Goal: Task Accomplishment & Management: Manage account settings

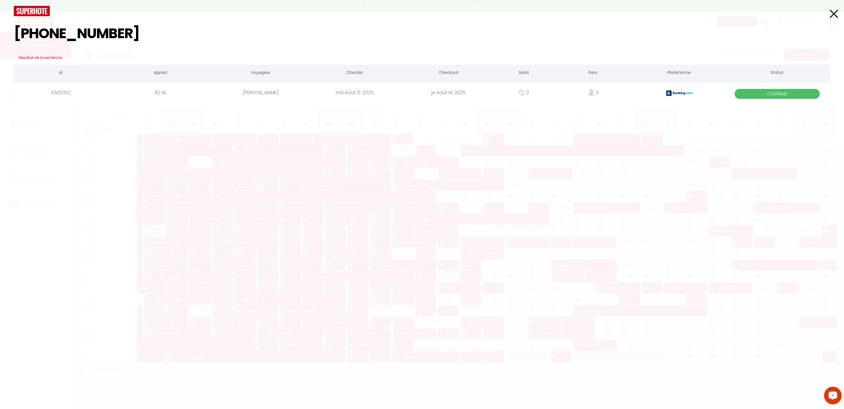
click at [835, 13] on icon at bounding box center [834, 13] width 8 height 15
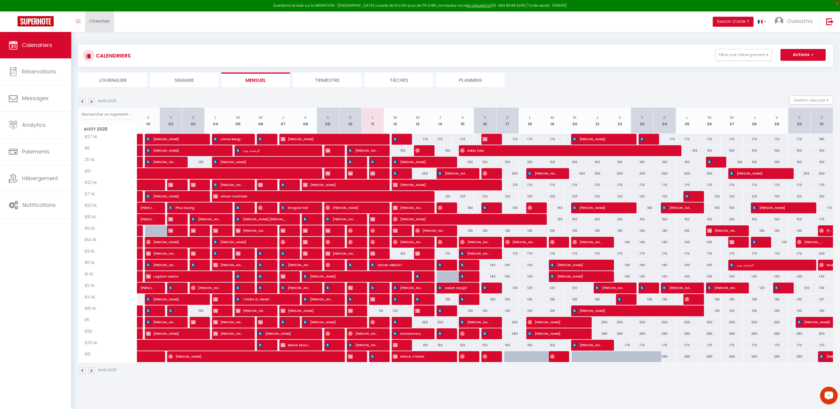
click at [101, 23] on span "Chercher" at bounding box center [99, 21] width 20 height 6
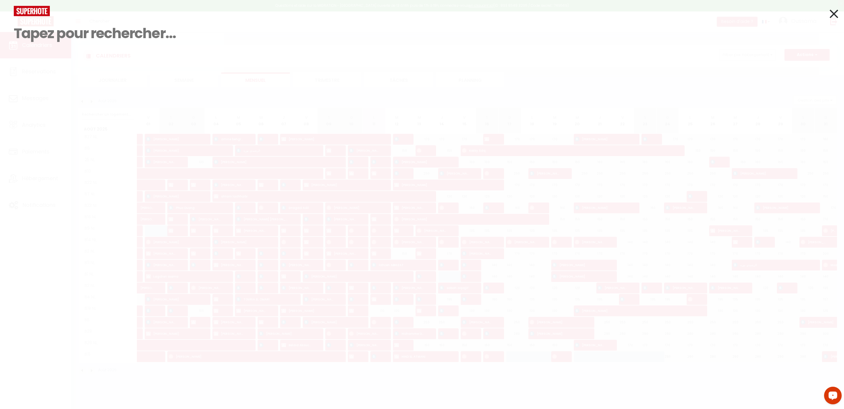
paste input "[PHONE_NUMBER]"
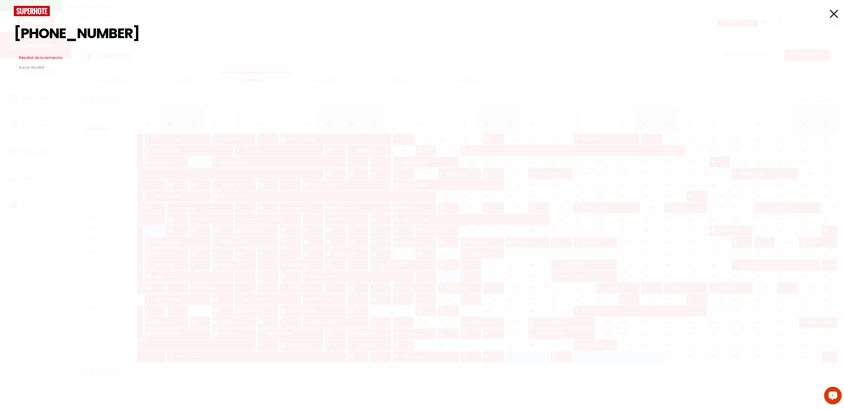
type input "[PHONE_NUMBER]"
click at [836, 13] on icon at bounding box center [834, 13] width 8 height 15
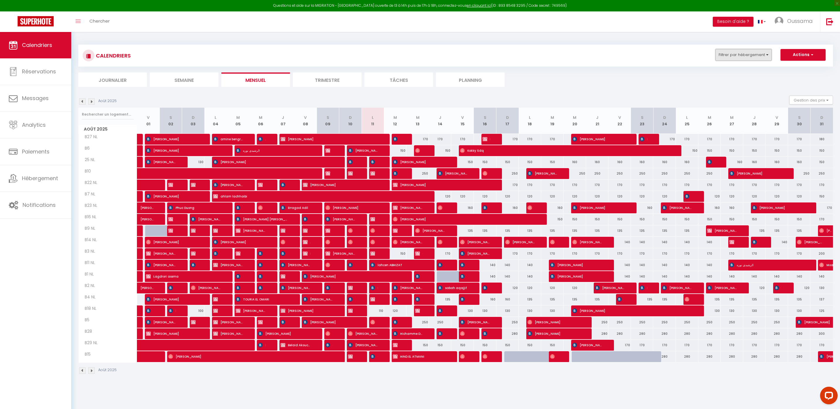
click at [753, 58] on button "Filtrer par hébergement" at bounding box center [743, 55] width 56 height 12
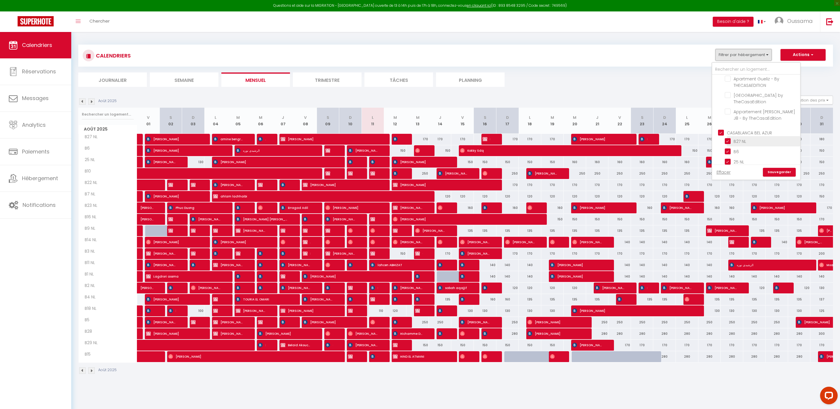
scroll to position [369, 0]
click at [746, 150] on input "CASABLANCA GAUTHIER" at bounding box center [762, 153] width 88 height 6
checkbox input "true"
checkbox input "false"
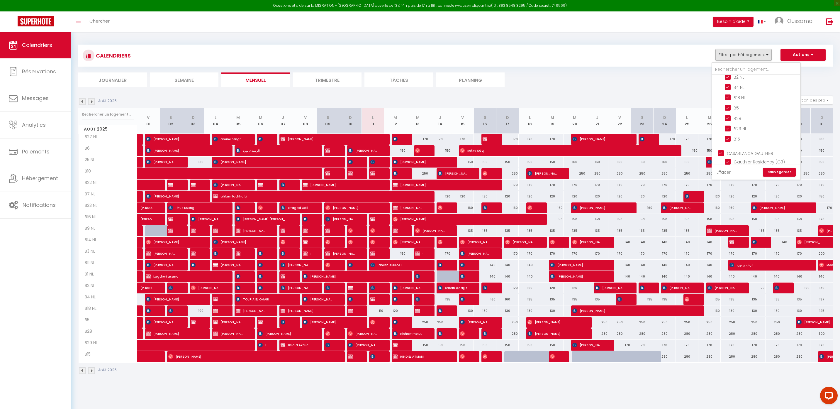
checkbox input "false"
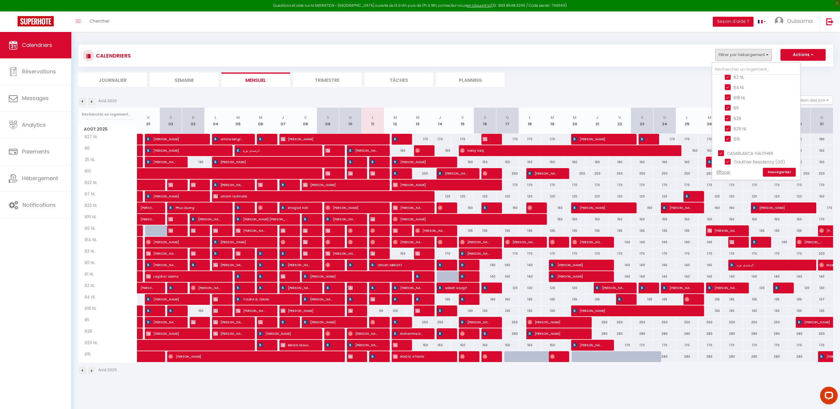
checkbox input "false"
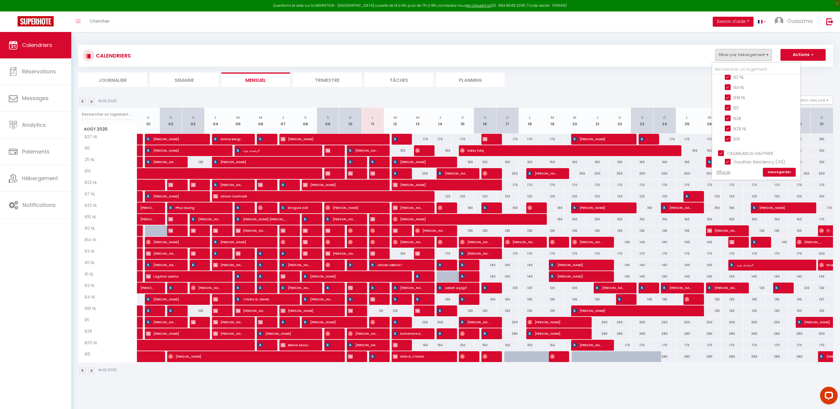
checkbox input "true"
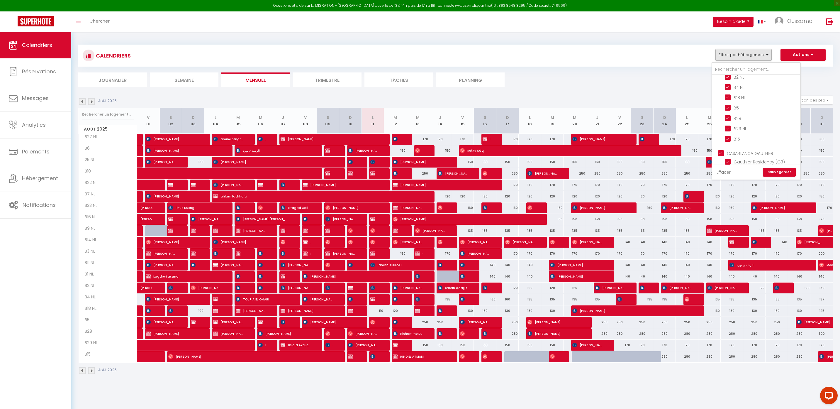
checkbox input "true"
click at [782, 172] on link "Sauvegarder" at bounding box center [779, 172] width 33 height 9
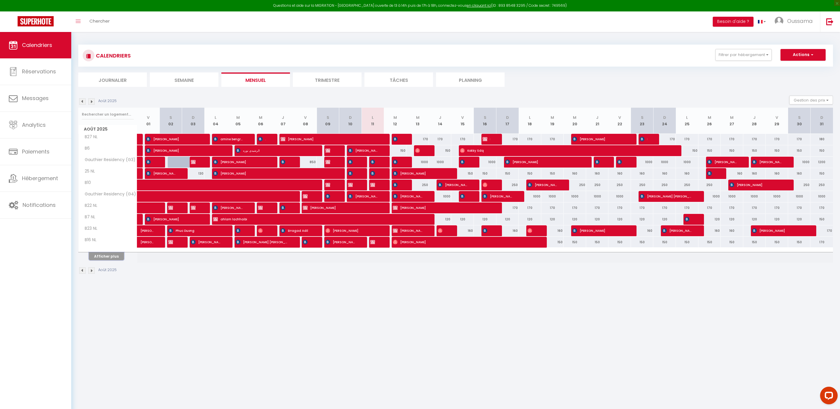
click at [112, 256] on button "Afficher plus" at bounding box center [106, 256] width 35 height 8
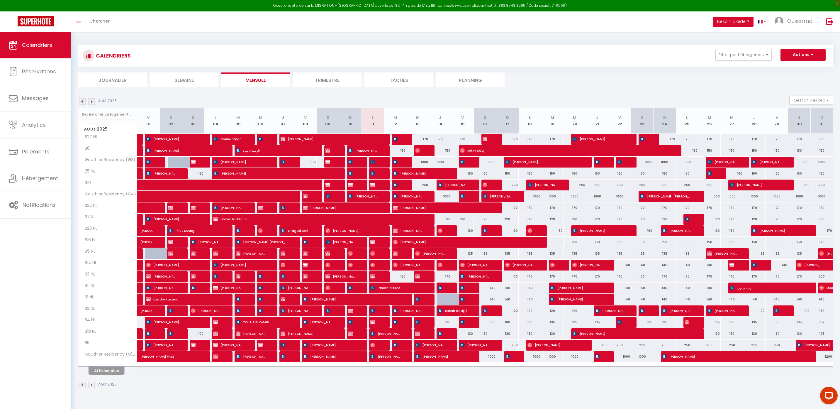
click at [115, 368] on button "Afficher plus" at bounding box center [106, 370] width 35 height 8
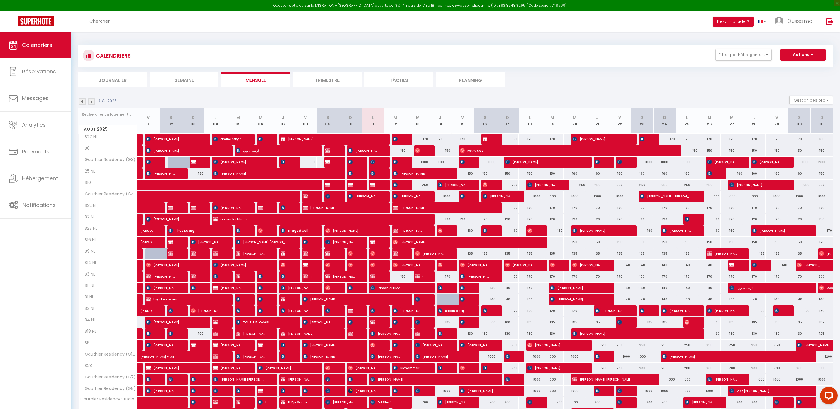
scroll to position [69, 0]
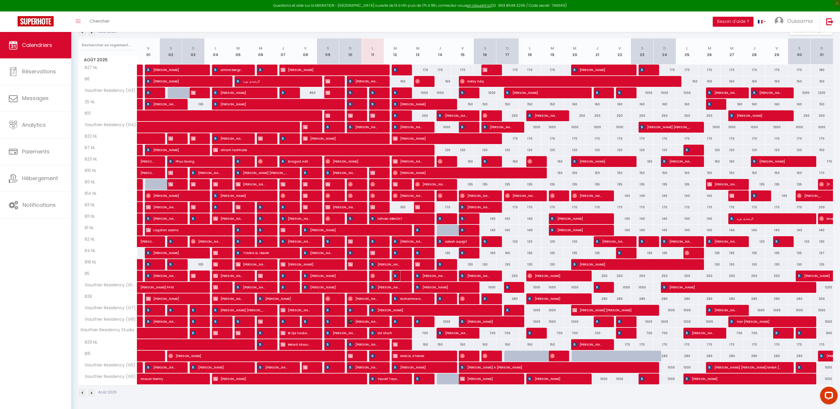
click at [396, 277] on img at bounding box center [395, 275] width 5 height 5
select select "OK"
select select "0"
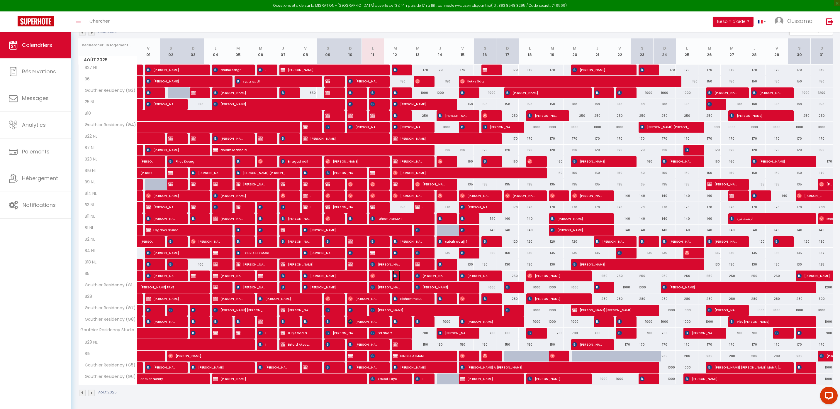
select select "1"
select select
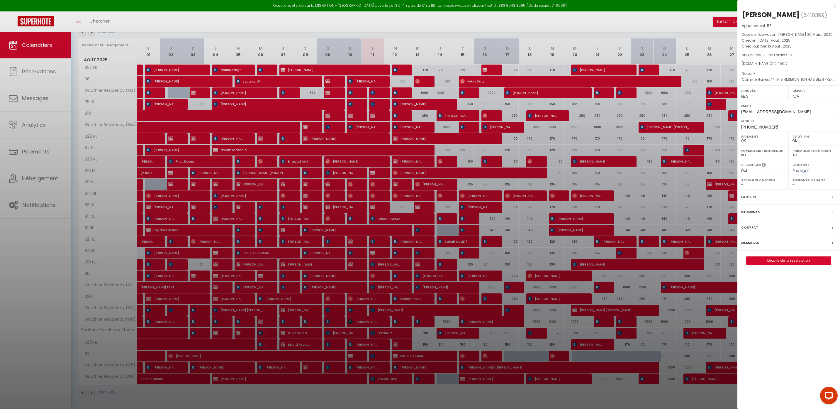
click at [378, 265] on div at bounding box center [420, 204] width 840 height 409
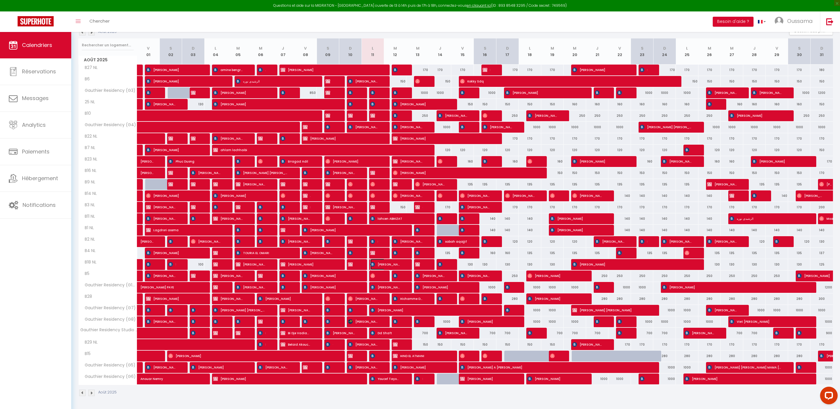
click at [378, 265] on span "[PERSON_NAME]" at bounding box center [385, 264] width 30 height 11
select select "KO"
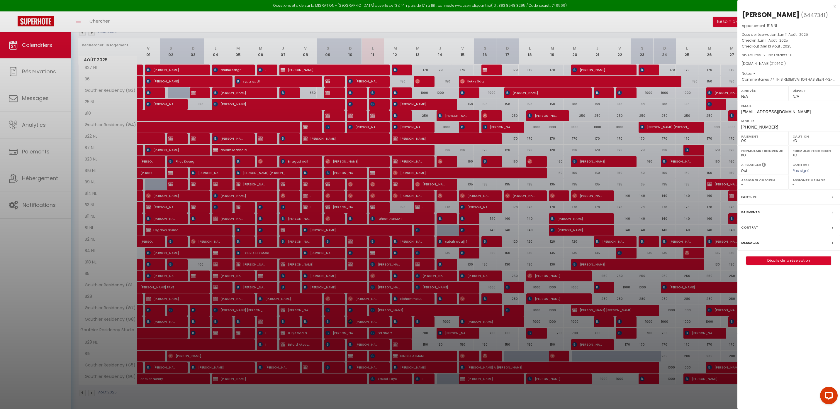
click at [380, 265] on div at bounding box center [420, 204] width 840 height 409
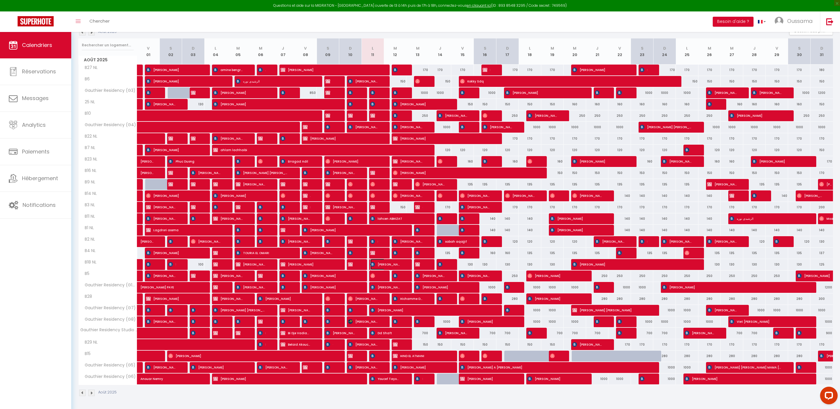
click at [388, 263] on span "[PERSON_NAME]" at bounding box center [385, 264] width 30 height 11
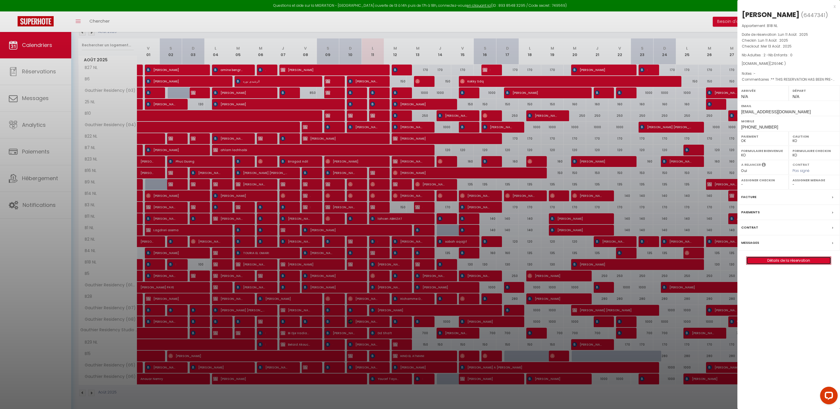
click at [778, 264] on link "Détails de la réservation" at bounding box center [788, 260] width 84 height 8
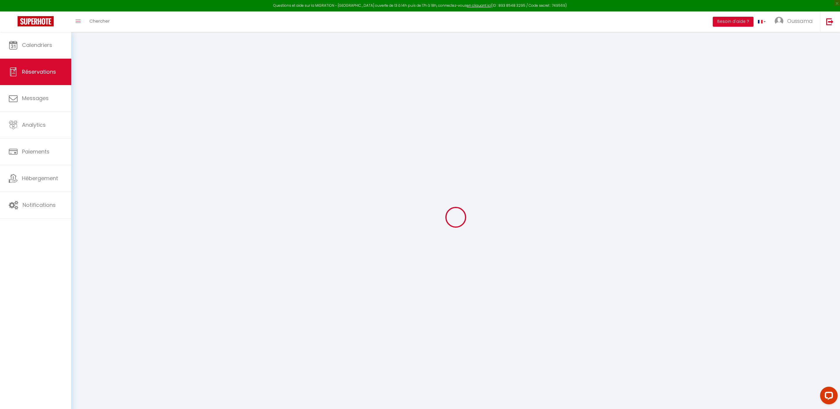
select select
checkbox input "false"
type textarea "** THIS RESERVATION HAS BEEN PRE-PAID ** BOOKING NOTE : Payment charge is EUR 4…"
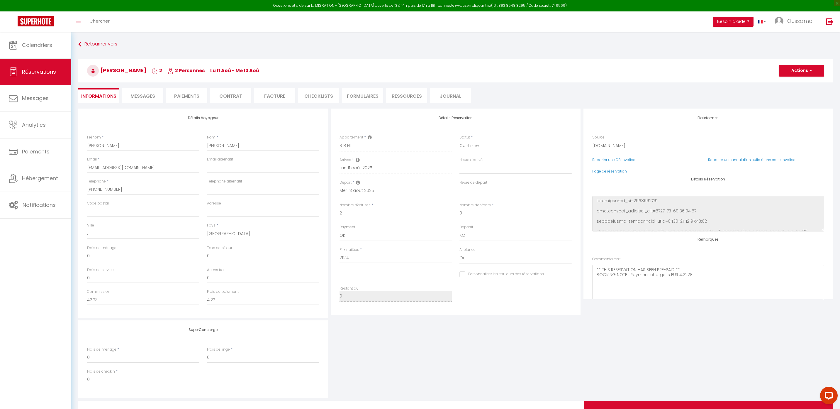
type input "8"
select select
checkbox input "false"
select select
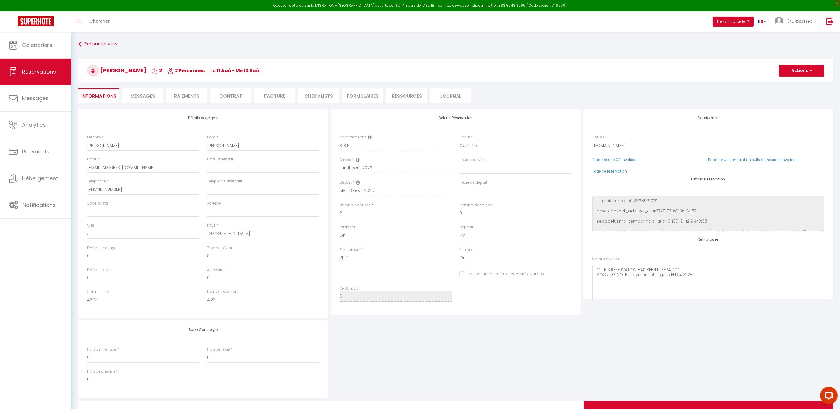
select select
click at [191, 98] on li "Paiements" at bounding box center [186, 95] width 41 height 14
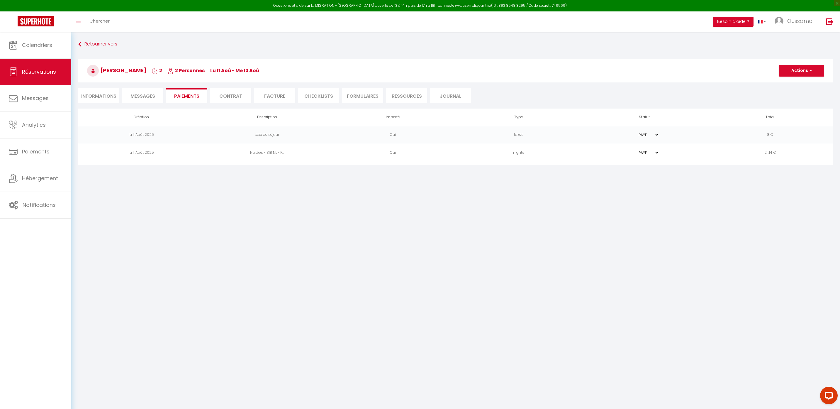
click at [227, 97] on li "Contrat" at bounding box center [230, 95] width 41 height 14
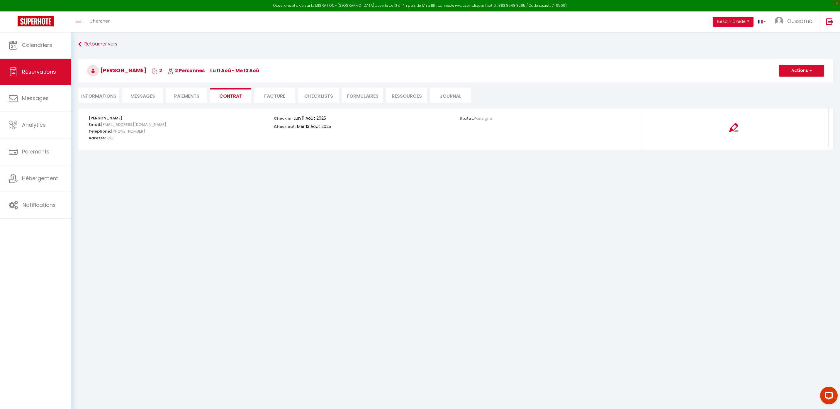
click at [133, 98] on span "Messages" at bounding box center [142, 96] width 25 height 7
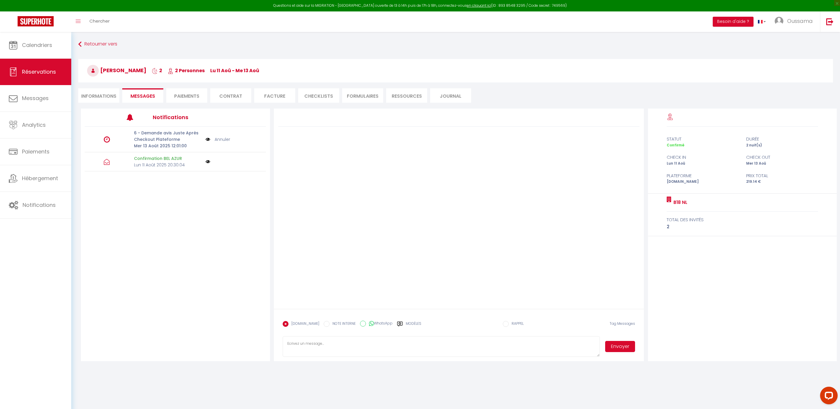
click at [369, 324] on icon at bounding box center [371, 323] width 5 height 6
click at [366, 324] on input "WhatsApp" at bounding box center [363, 323] width 6 height 6
radio input "true"
radio input "false"
click at [408, 325] on label "Modèles" at bounding box center [414, 326] width 16 height 10
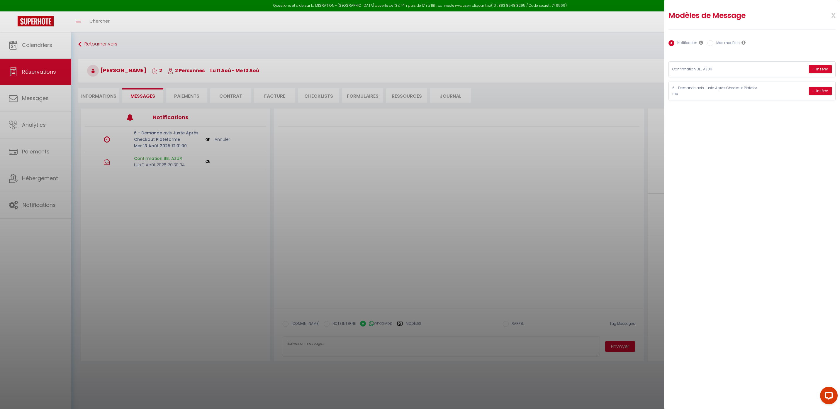
click at [737, 42] on label "Mes modèles" at bounding box center [726, 43] width 26 height 6
click at [713, 42] on input "Mes modèles" at bounding box center [710, 43] width 6 height 6
radio input "true"
radio input "false"
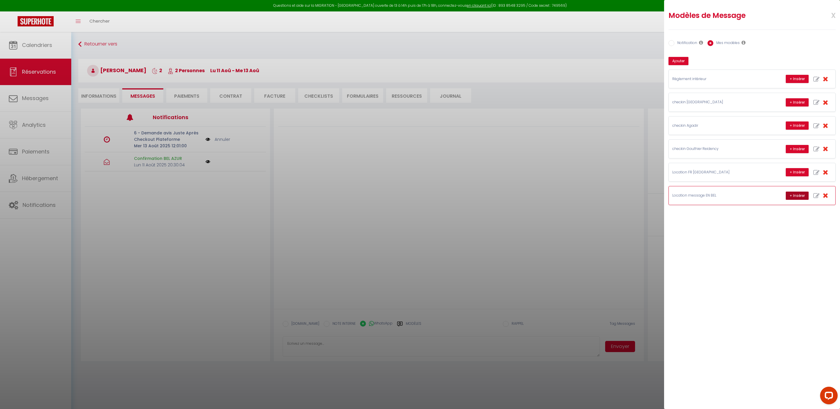
click at [794, 198] on button "+ Insérer" at bounding box center [796, 195] width 23 height 8
type textarea "Hello [PERSON_NAME], this is [PERSON_NAME] from Thecasaedition, the apartment t…"
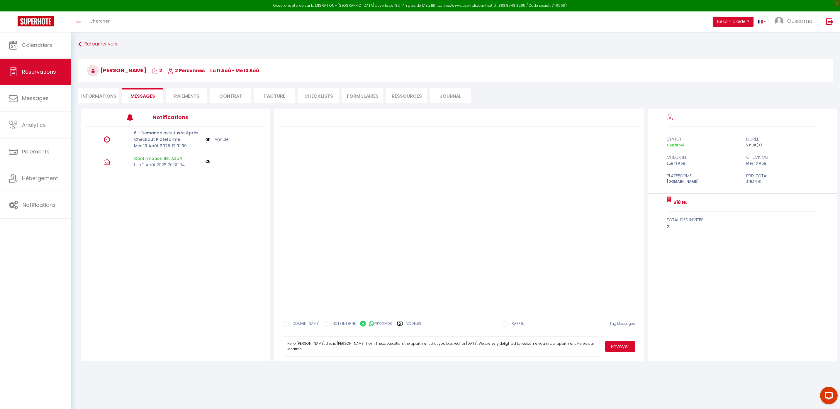
click at [617, 347] on button "Envoyer" at bounding box center [620, 346] width 30 height 11
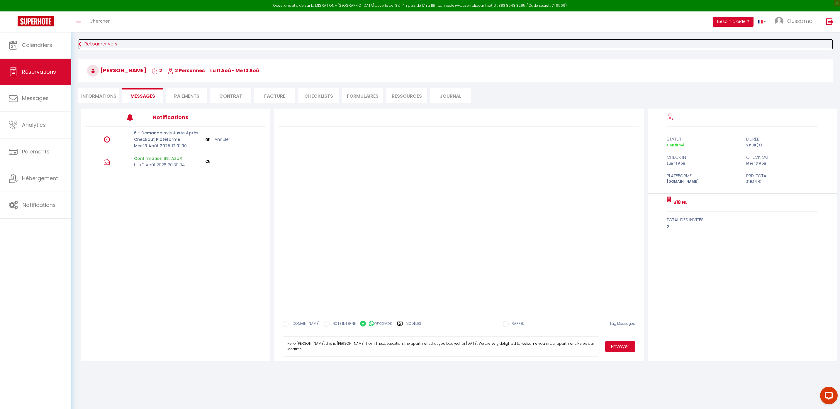
click at [99, 45] on link "Retourner vers" at bounding box center [455, 44] width 754 height 11
select select
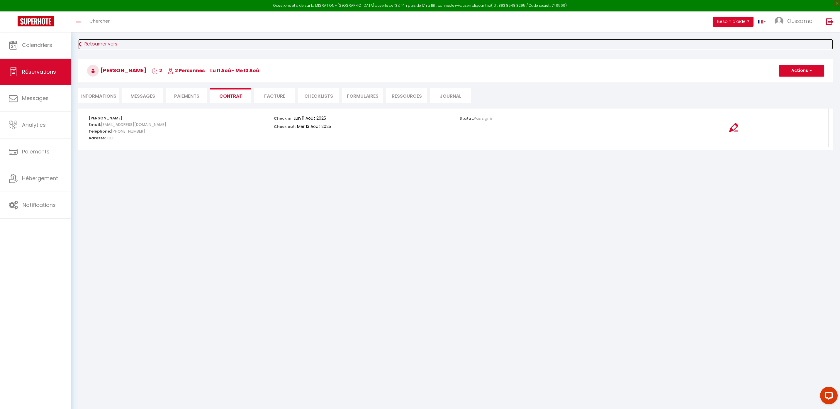
click at [103, 45] on link "Retourner vers" at bounding box center [455, 44] width 754 height 11
select select
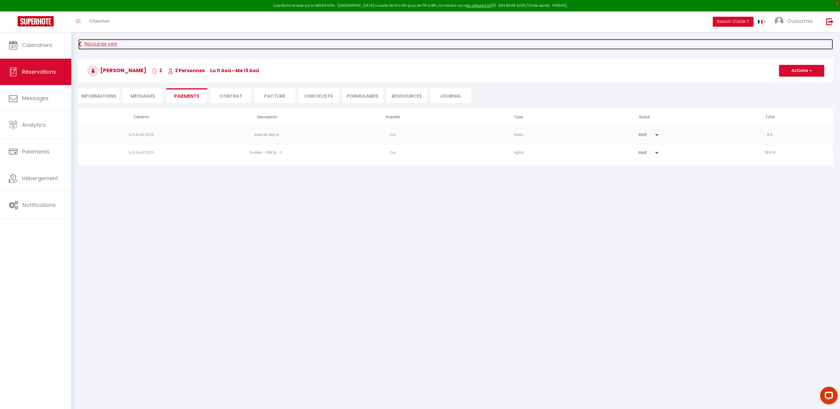
click at [103, 45] on link "Retourner vers" at bounding box center [455, 44] width 754 height 11
select select
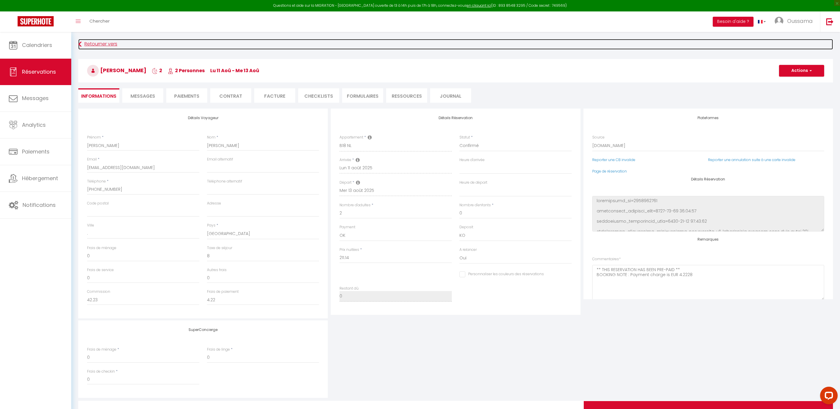
click at [103, 45] on link "Retourner vers" at bounding box center [455, 44] width 754 height 11
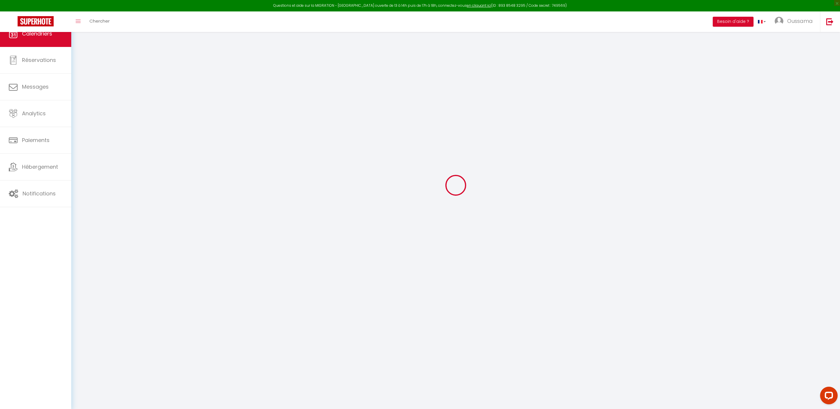
scroll to position [32, 0]
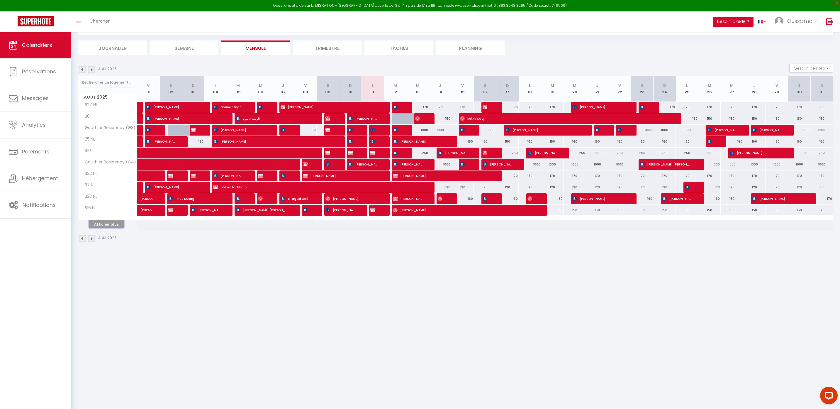
click at [107, 226] on button "Afficher plus" at bounding box center [106, 224] width 35 height 8
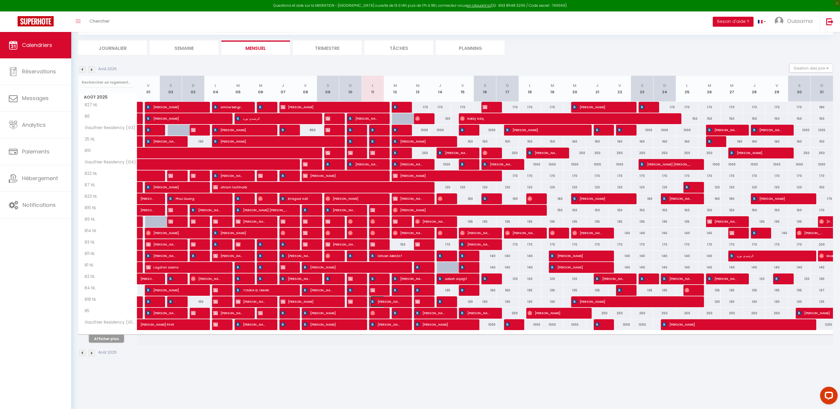
click at [377, 303] on span "[PERSON_NAME]" at bounding box center [385, 301] width 30 height 11
select select "OK"
select select "KO"
select select "0"
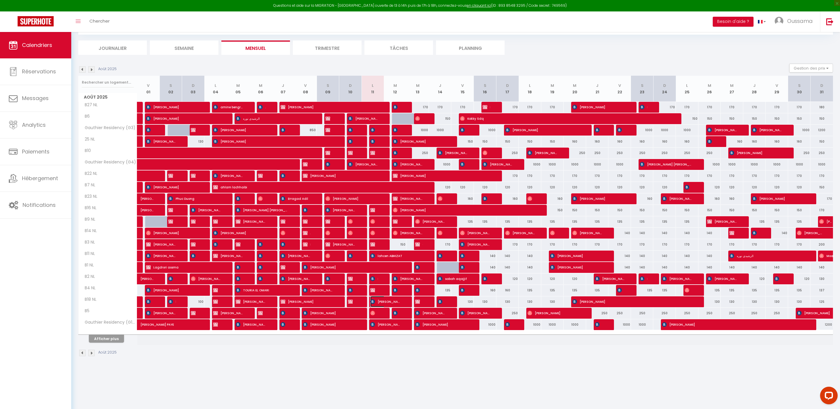
select select "1"
select select
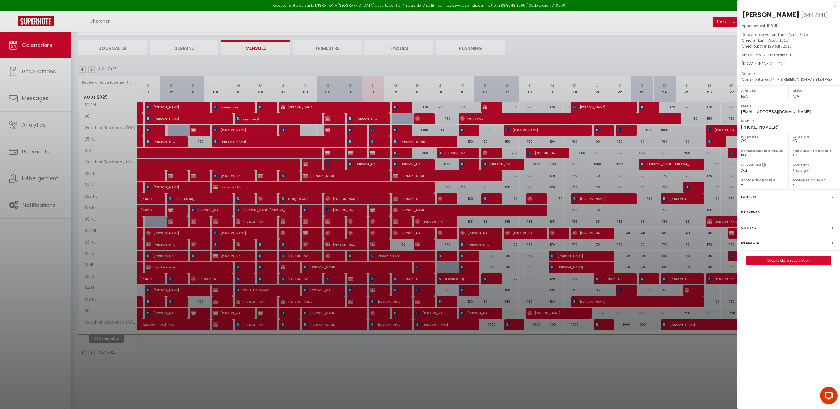
click at [105, 339] on div at bounding box center [420, 204] width 840 height 409
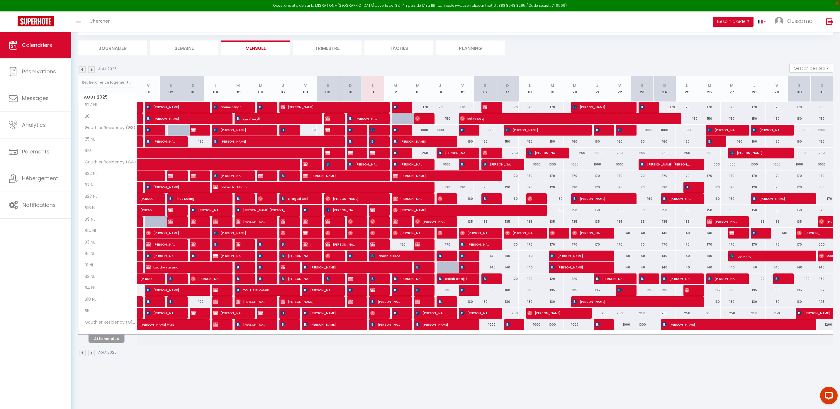
click at [105, 342] on button "Afficher plus" at bounding box center [106, 338] width 35 height 8
